Goal: Task Accomplishment & Management: Manage account settings

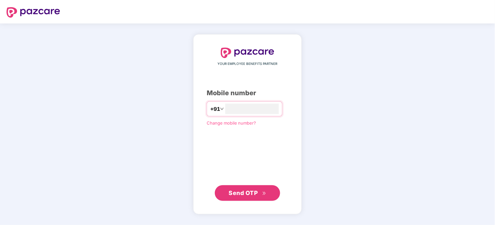
type input "**********"
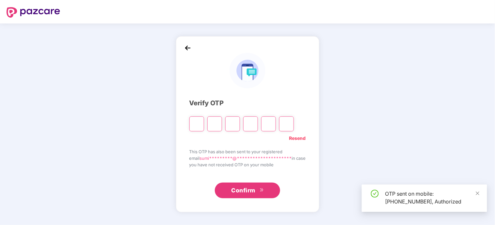
click at [194, 124] on input "Please enter verification code. Digit 1" at bounding box center [196, 124] width 15 height 15
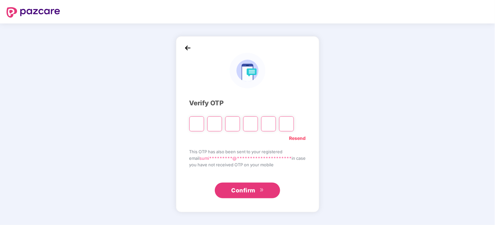
type input "*"
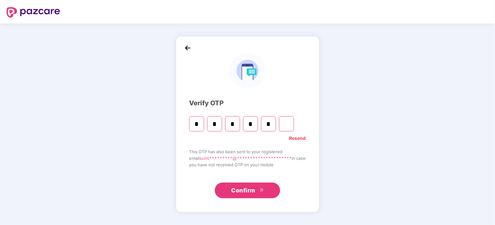
type input "*"
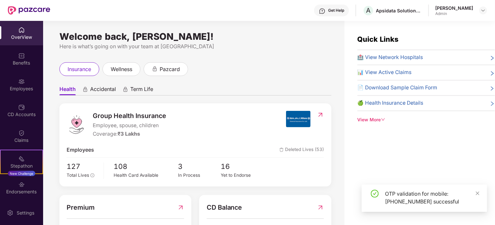
click at [241, 72] on div "insurance wellness pazcard" at bounding box center [195, 69] width 272 height 14
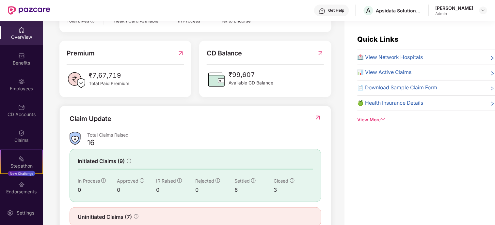
scroll to position [159, 0]
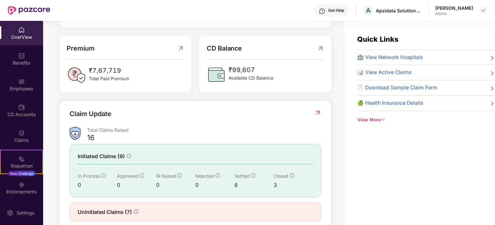
click at [221, 116] on div "Claim Update" at bounding box center [196, 118] width 252 height 18
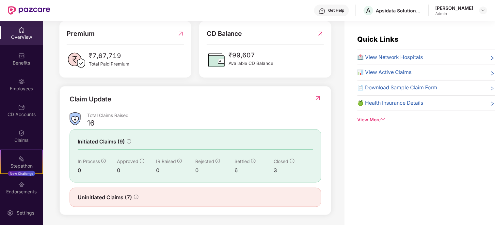
scroll to position [21, 0]
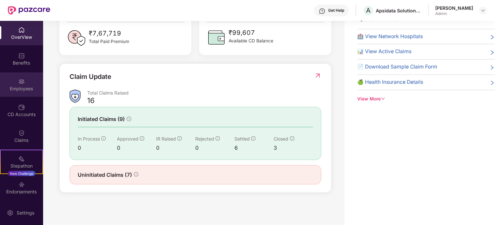
click at [15, 80] on div "Employees" at bounding box center [21, 84] width 43 height 24
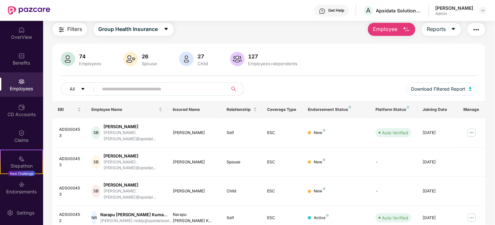
click at [346, 67] on div "74 Employees 26 Spouse 27 Child [DEMOGRAPHIC_DATA] Employees+dependents All Dow…" at bounding box center [269, 76] width 433 height 49
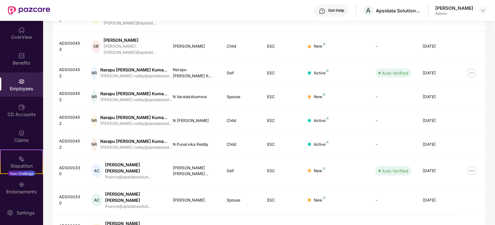
scroll to position [198, 0]
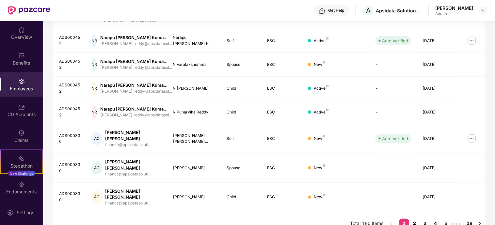
click at [414, 219] on link "2" at bounding box center [414, 224] width 10 height 10
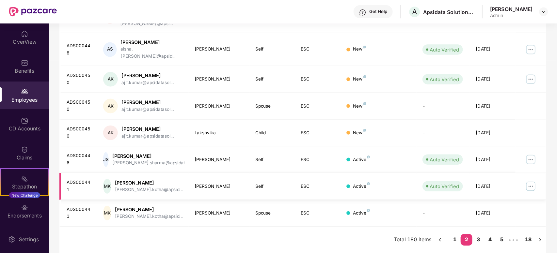
scroll to position [176, 0]
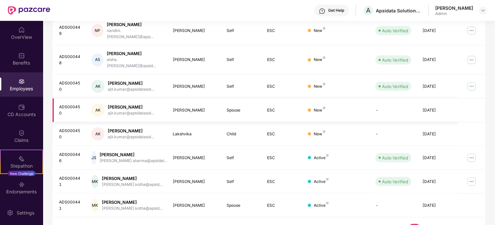
click at [99, 104] on div "AK" at bounding box center [97, 110] width 13 height 13
click at [474, 81] on img at bounding box center [472, 86] width 10 height 10
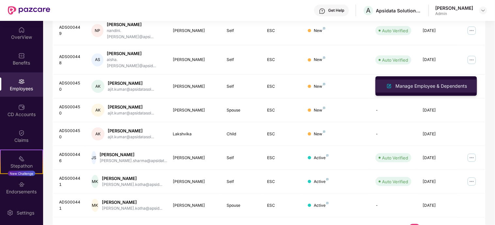
click at [442, 83] on div "Manage Employee & Dependents" at bounding box center [431, 86] width 74 height 7
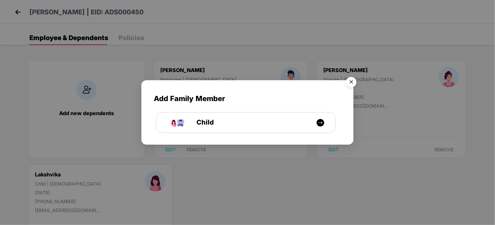
click at [353, 81] on img "Close" at bounding box center [351, 83] width 18 height 18
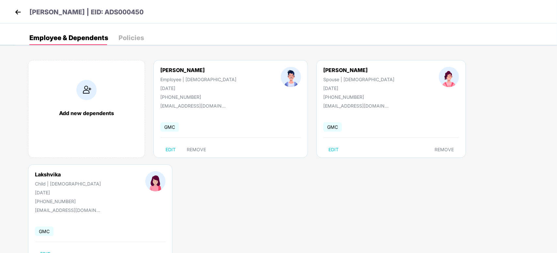
drag, startPoint x: 486, startPoint y: 0, endPoint x: 348, endPoint y: 198, distance: 241.1
click at [348, 198] on body "[PERSON_NAME] | EID: ADS000450 Employee & Dependents Policies Add new dependent…" at bounding box center [278, 126] width 557 height 253
